Goal: Information Seeking & Learning: Learn about a topic

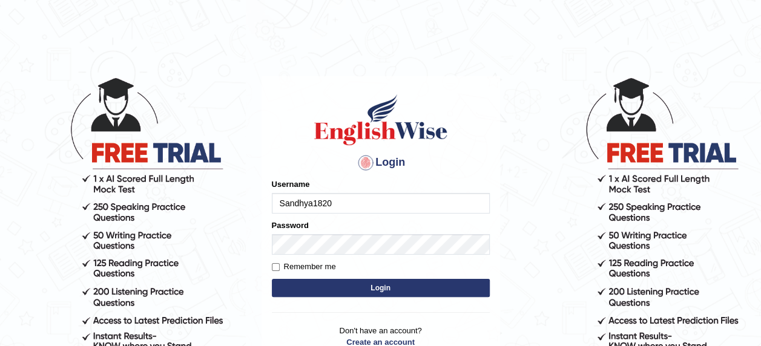
type input "Sandhya1820"
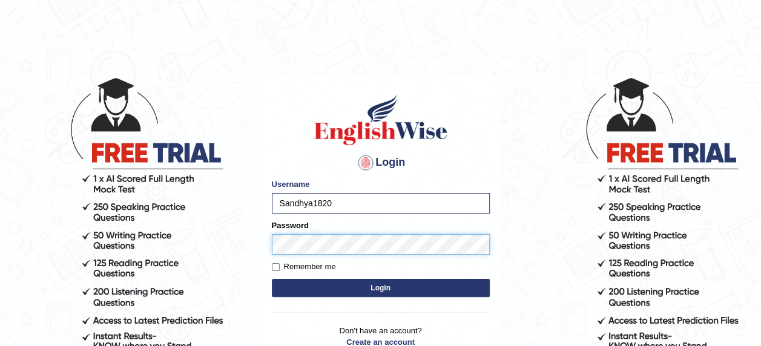
click at [272, 279] on button "Login" at bounding box center [381, 288] width 218 height 18
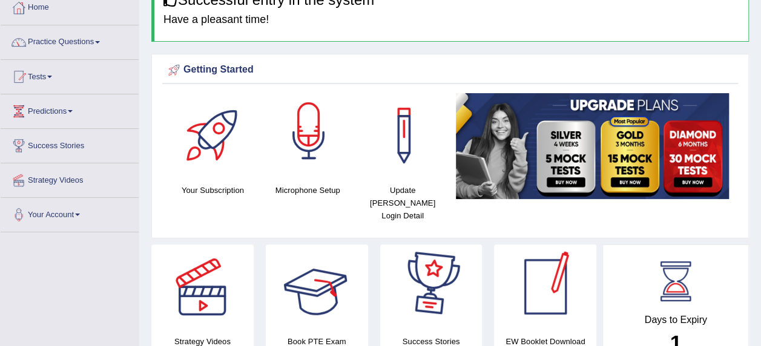
scroll to position [61, 0]
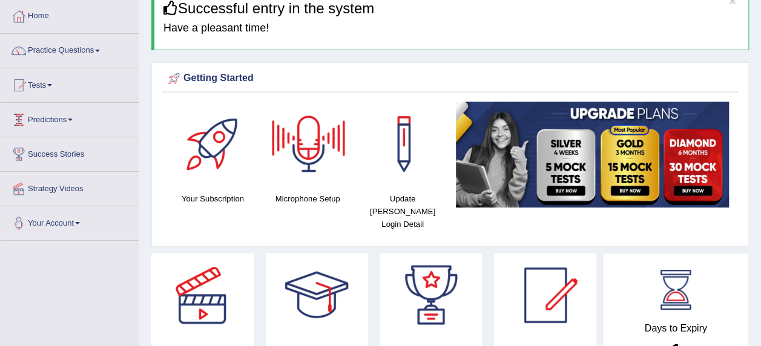
click at [75, 120] on link "Predictions" at bounding box center [70, 118] width 138 height 30
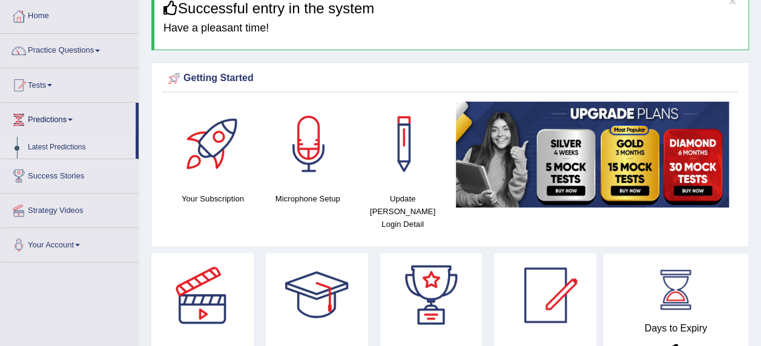
click at [65, 148] on link "Latest Predictions" at bounding box center [78, 148] width 113 height 22
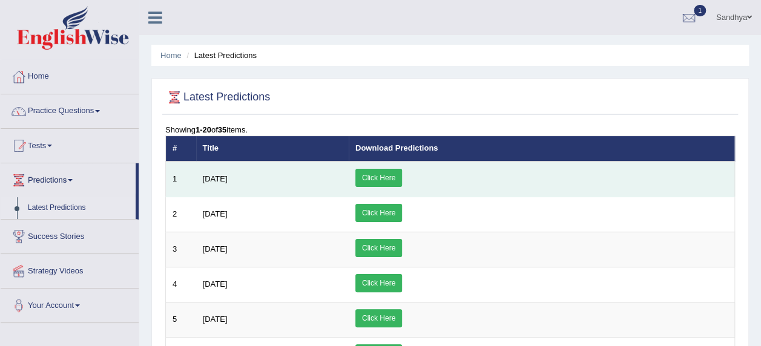
click at [402, 177] on link "Click Here" at bounding box center [378, 178] width 47 height 18
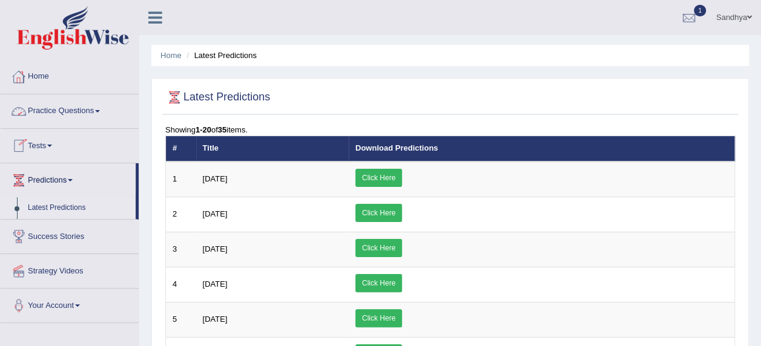
click at [43, 76] on link "Home" at bounding box center [70, 75] width 138 height 30
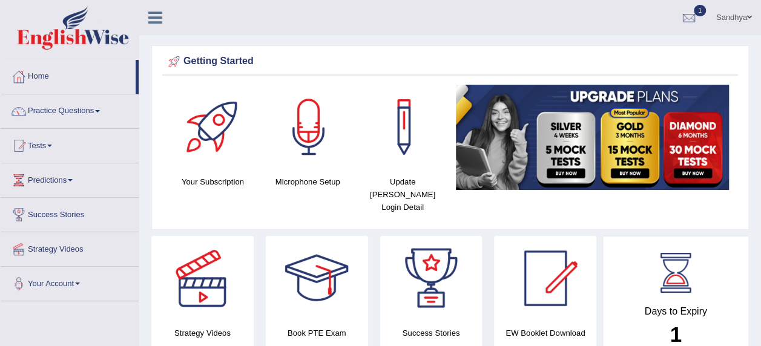
click at [207, 183] on h4 "Your Subscription" at bounding box center [212, 182] width 83 height 13
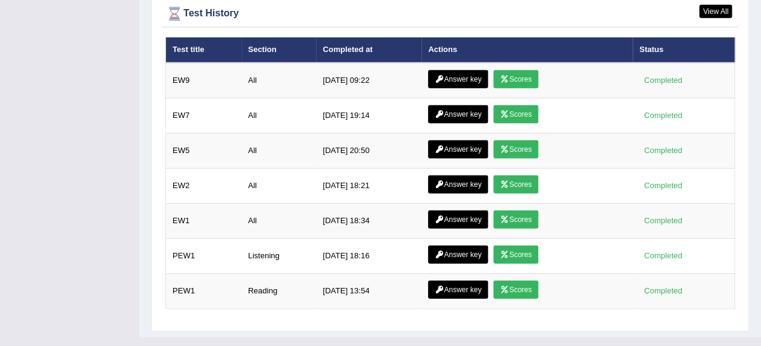
scroll to position [1510, 0]
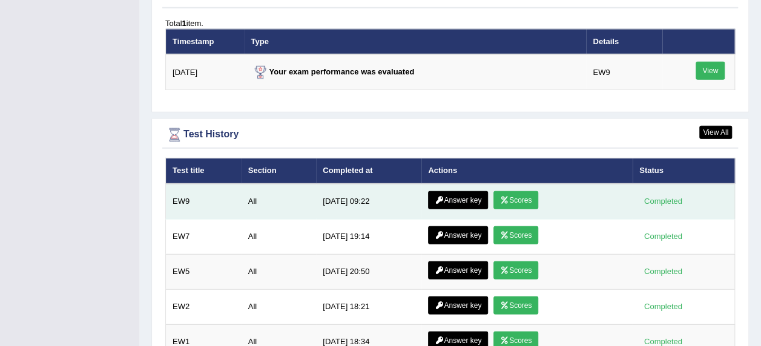
click at [513, 191] on link "Scores" at bounding box center [515, 200] width 45 height 18
